Goal: Task Accomplishment & Management: Manage account settings

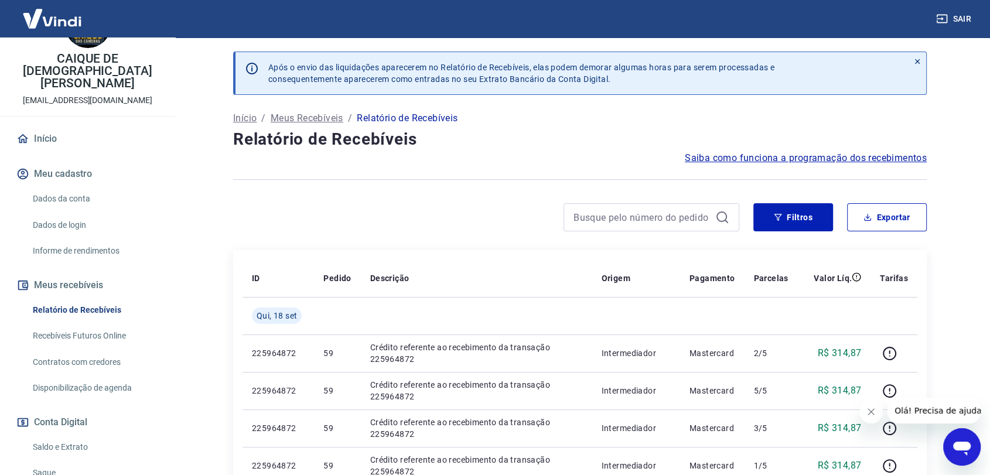
scroll to position [130, 0]
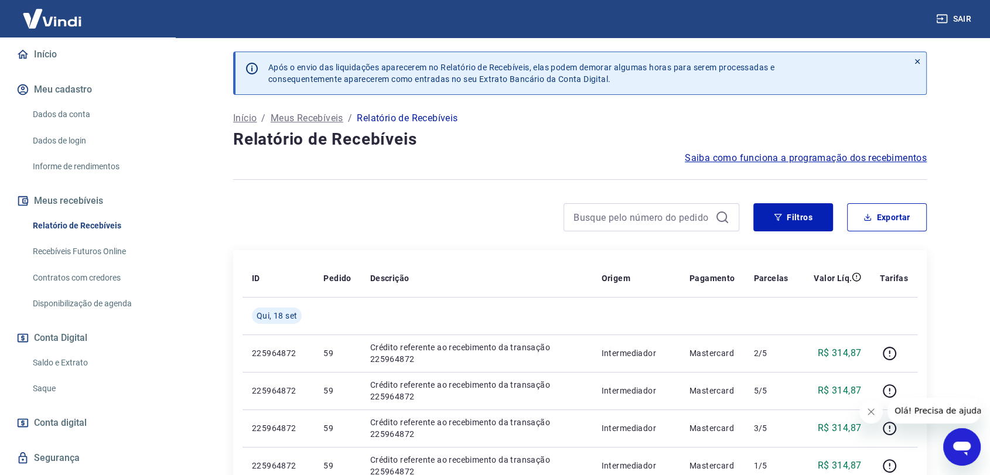
click at [72, 353] on link "Saldo e Extrato" at bounding box center [94, 363] width 133 height 24
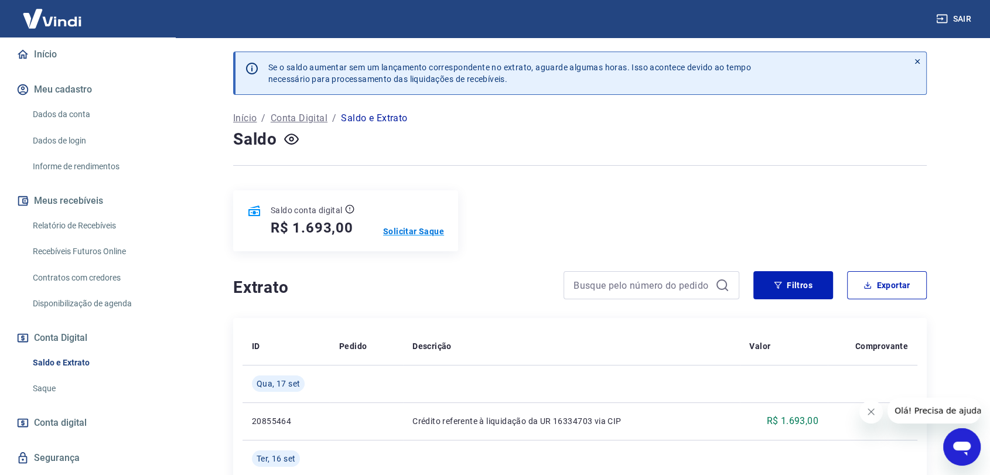
click at [417, 234] on p "Solicitar Saque" at bounding box center [413, 232] width 61 height 12
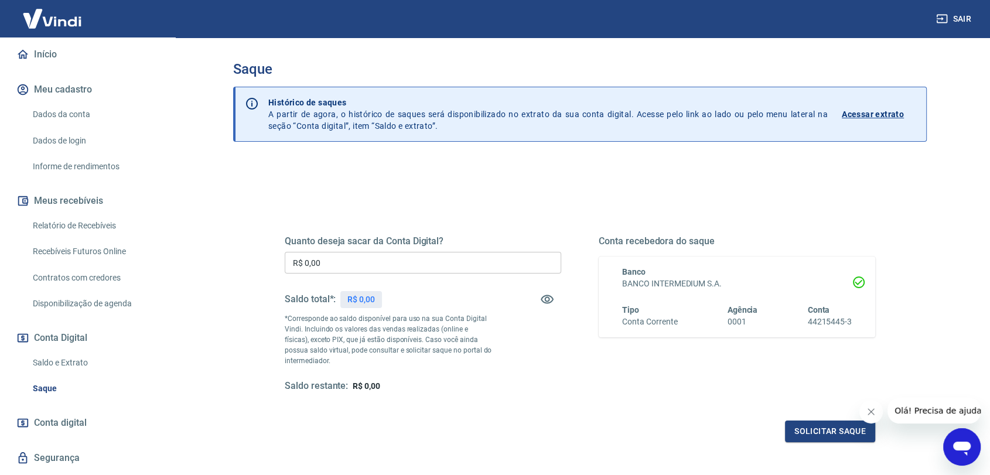
click at [350, 261] on input "R$ 0,00" at bounding box center [423, 263] width 277 height 22
type input "R$ 1.693,00"
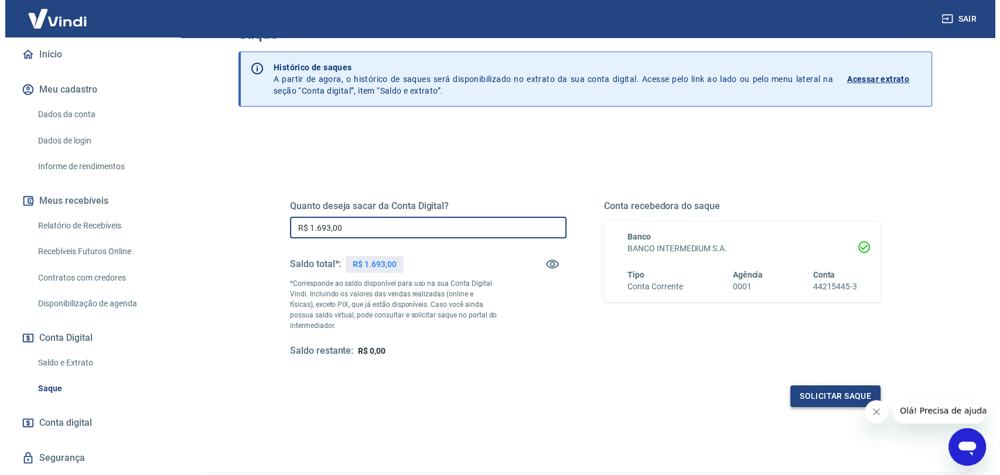
scroll to position [65, 0]
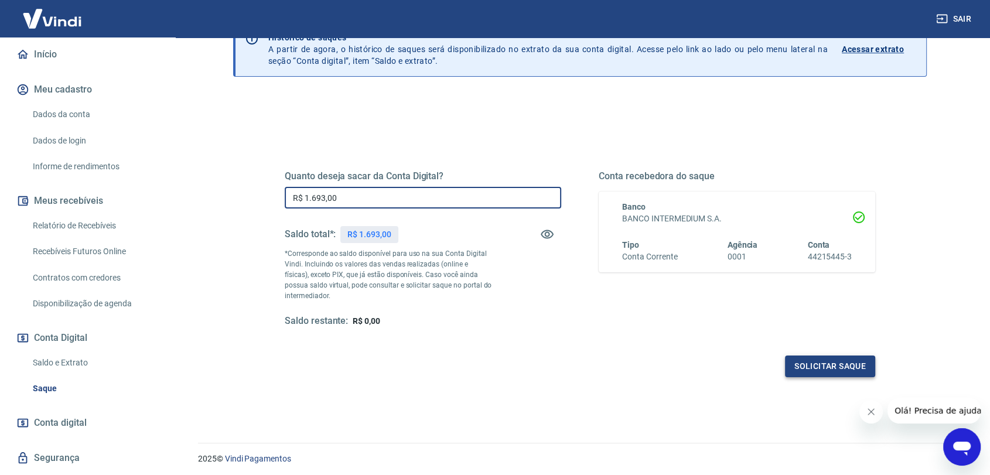
click at [836, 366] on button "Solicitar saque" at bounding box center [830, 367] width 90 height 22
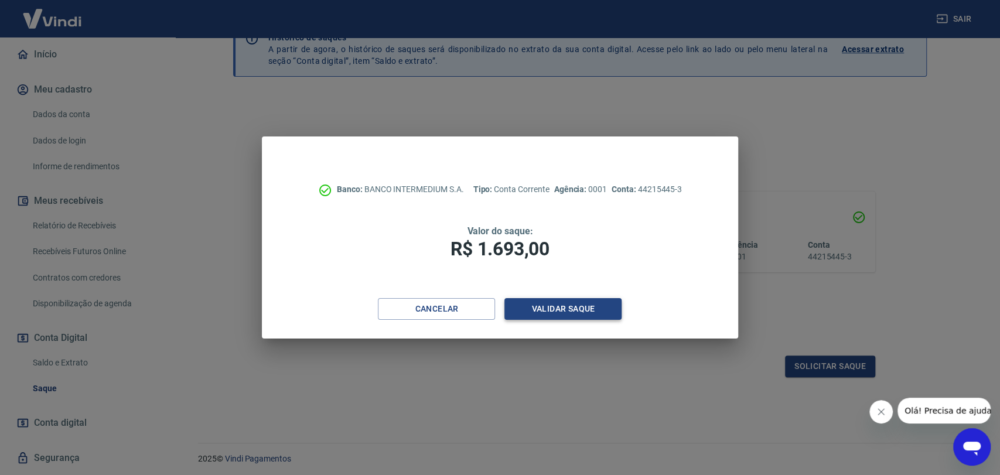
click at [562, 306] on button "Validar saque" at bounding box center [563, 309] width 117 height 22
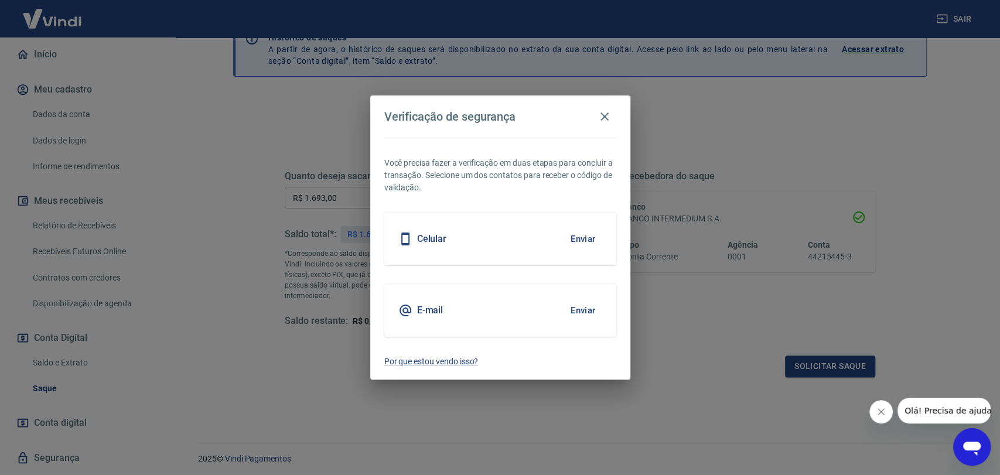
click at [455, 305] on div "E-mail Enviar" at bounding box center [500, 310] width 232 height 53
click at [591, 306] on button "Enviar" at bounding box center [583, 310] width 38 height 25
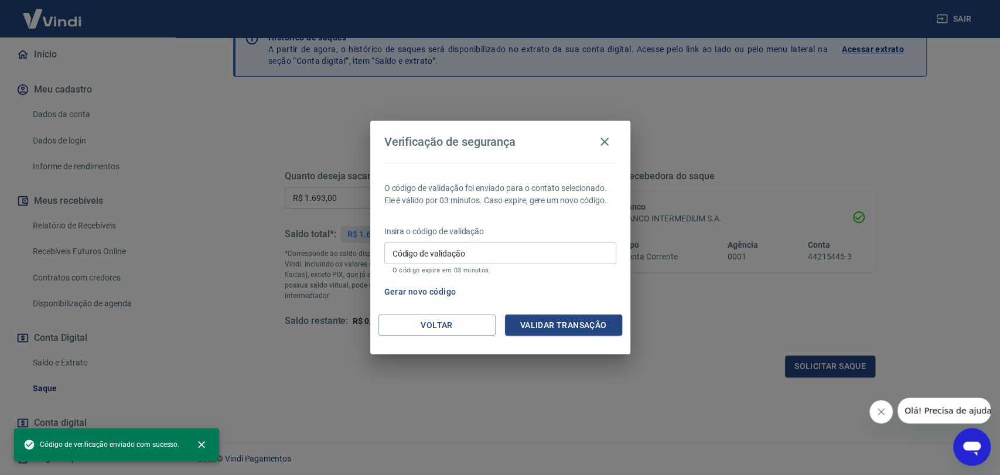
click at [471, 255] on input "Código de validação" at bounding box center [500, 254] width 232 height 22
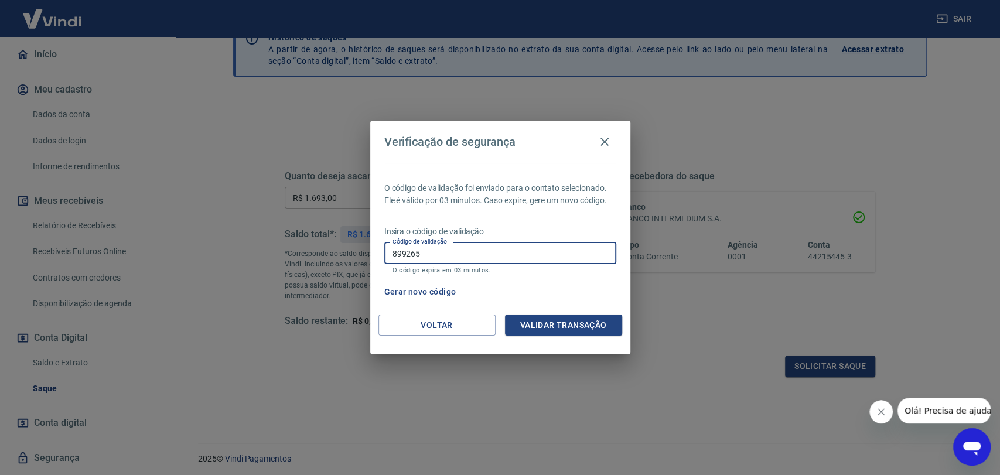
type input "899265"
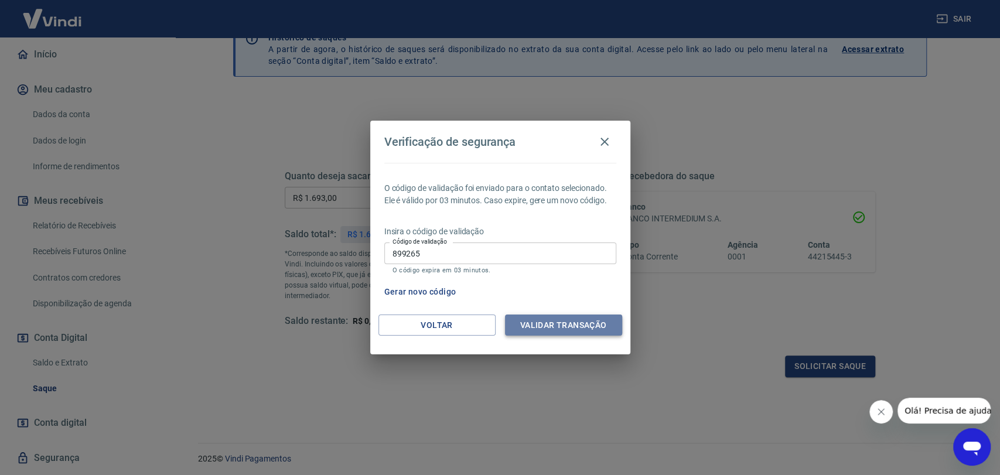
click at [588, 328] on button "Validar transação" at bounding box center [563, 326] width 117 height 22
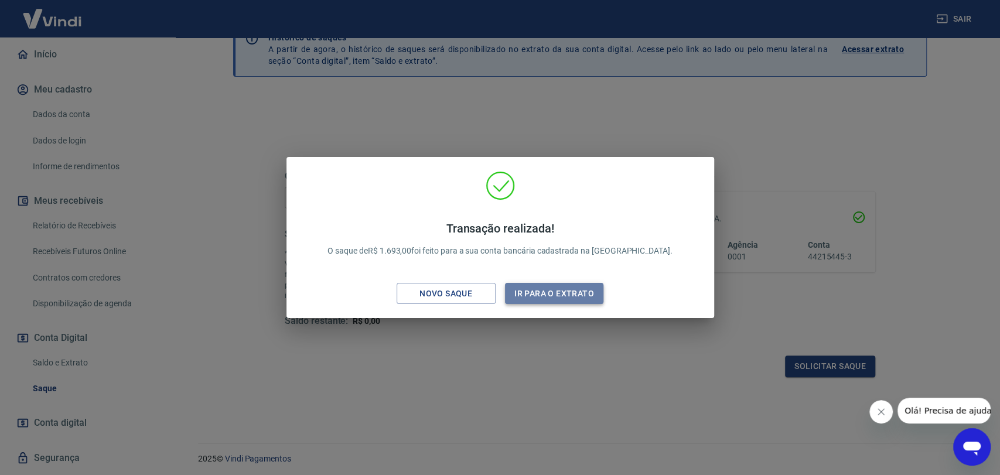
click at [576, 293] on button "Ir para o extrato" at bounding box center [554, 294] width 99 height 22
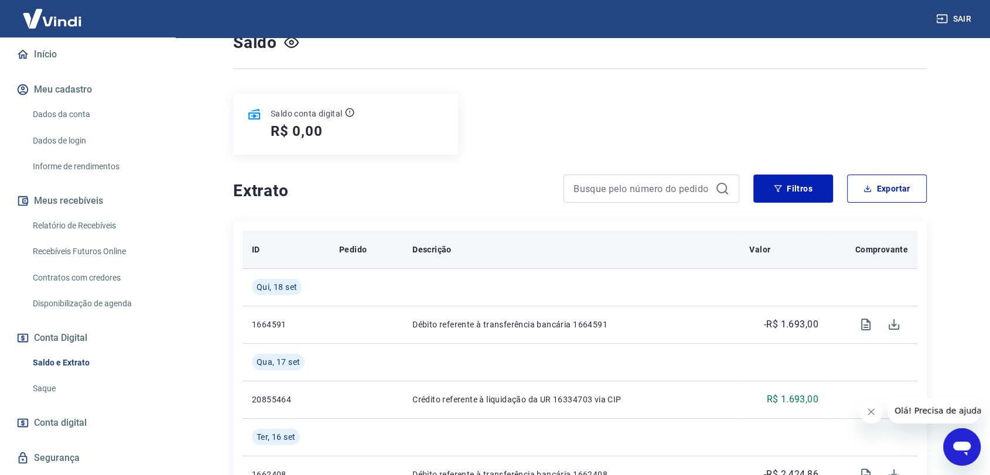
scroll to position [130, 0]
